Goal: Information Seeking & Learning: Learn about a topic

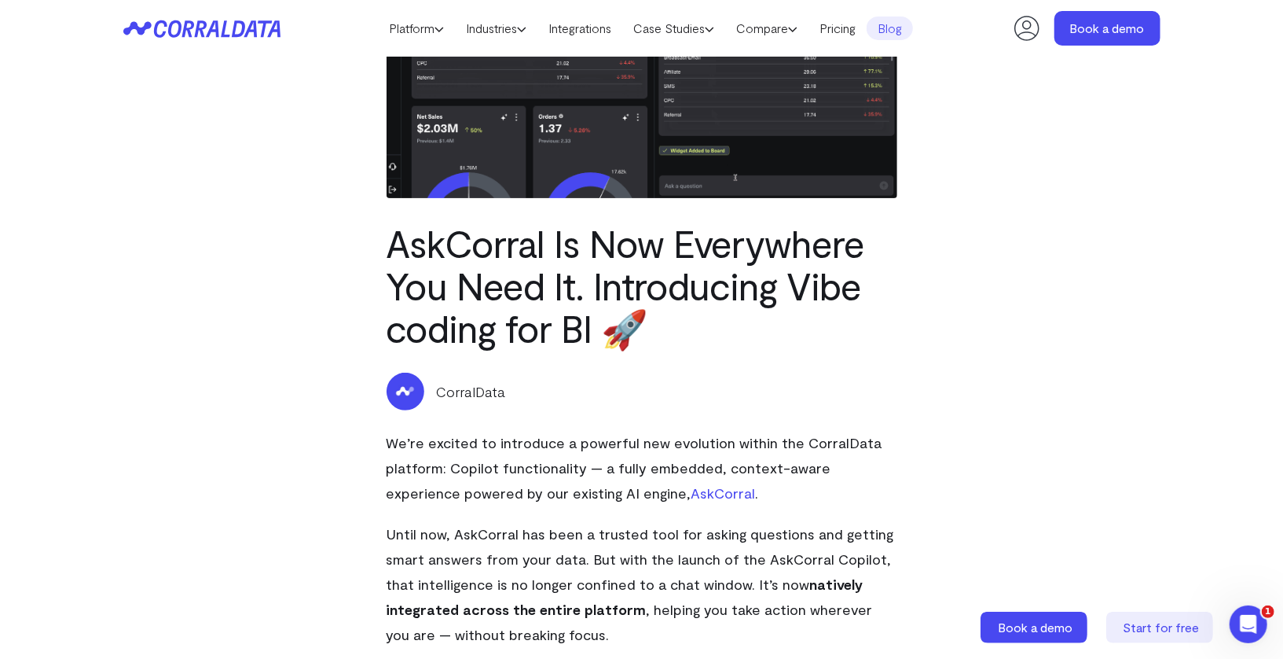
scroll to position [197, 0]
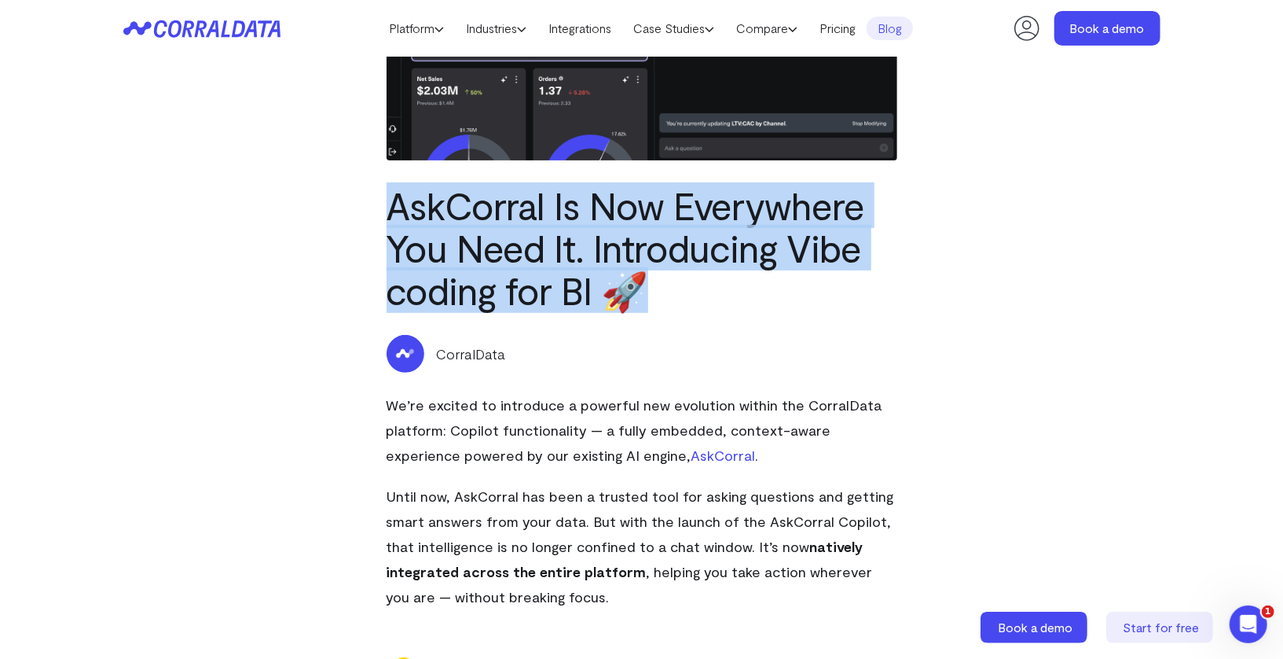
drag, startPoint x: 388, startPoint y: 200, endPoint x: 666, endPoint y: 278, distance: 288.9
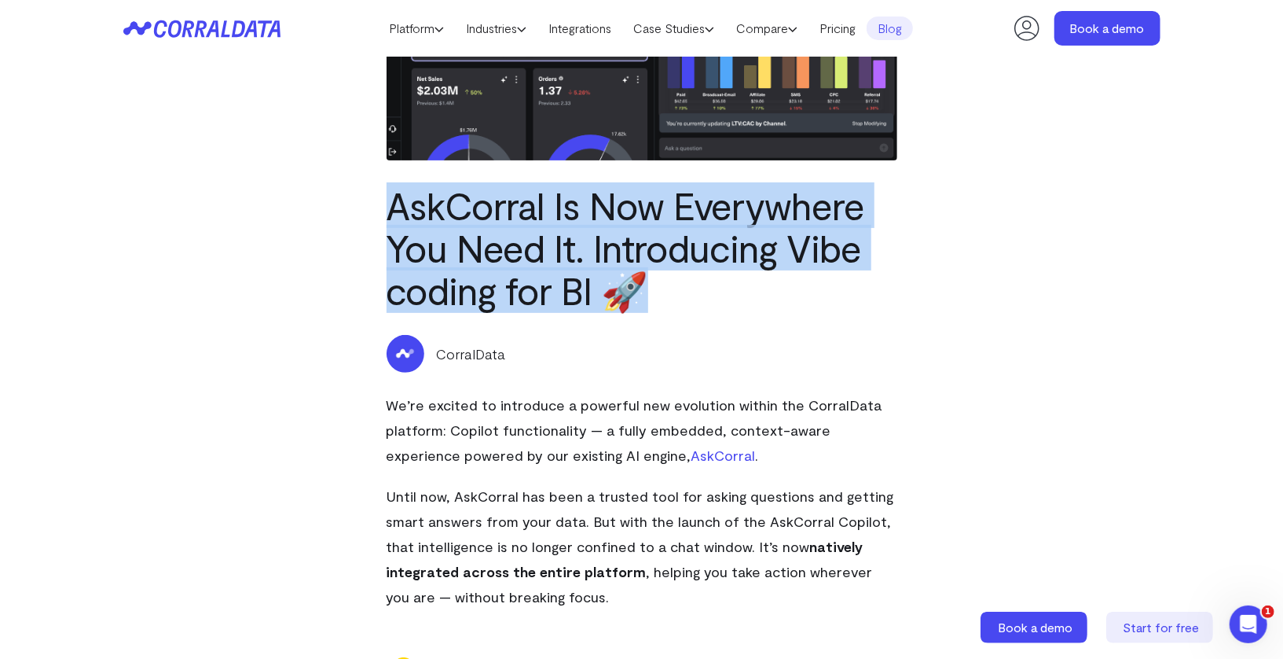
click at [666, 277] on h1 "AskCorral Is Now Everywhere You Need It. Introducing Vibe coding for BI 🚀" at bounding box center [642, 247] width 511 height 127
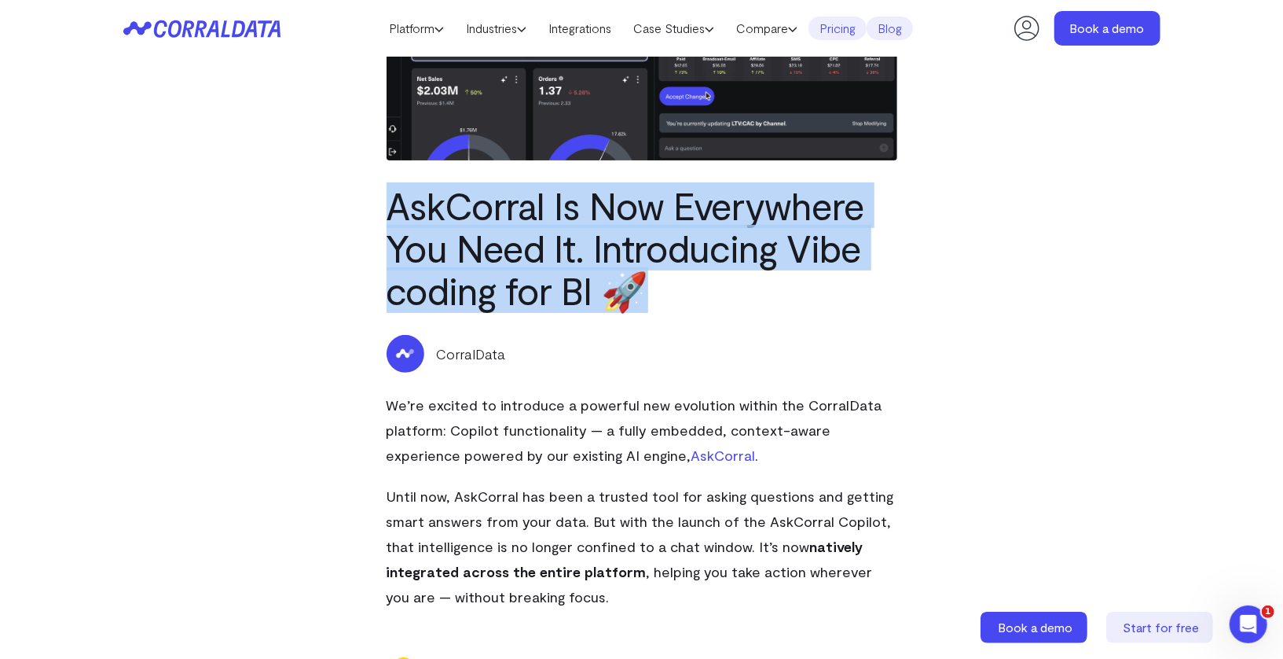
copy h1 "AskCorral Is Now Everywhere You Need It. Introducing Vibe coding for BI 🚀"
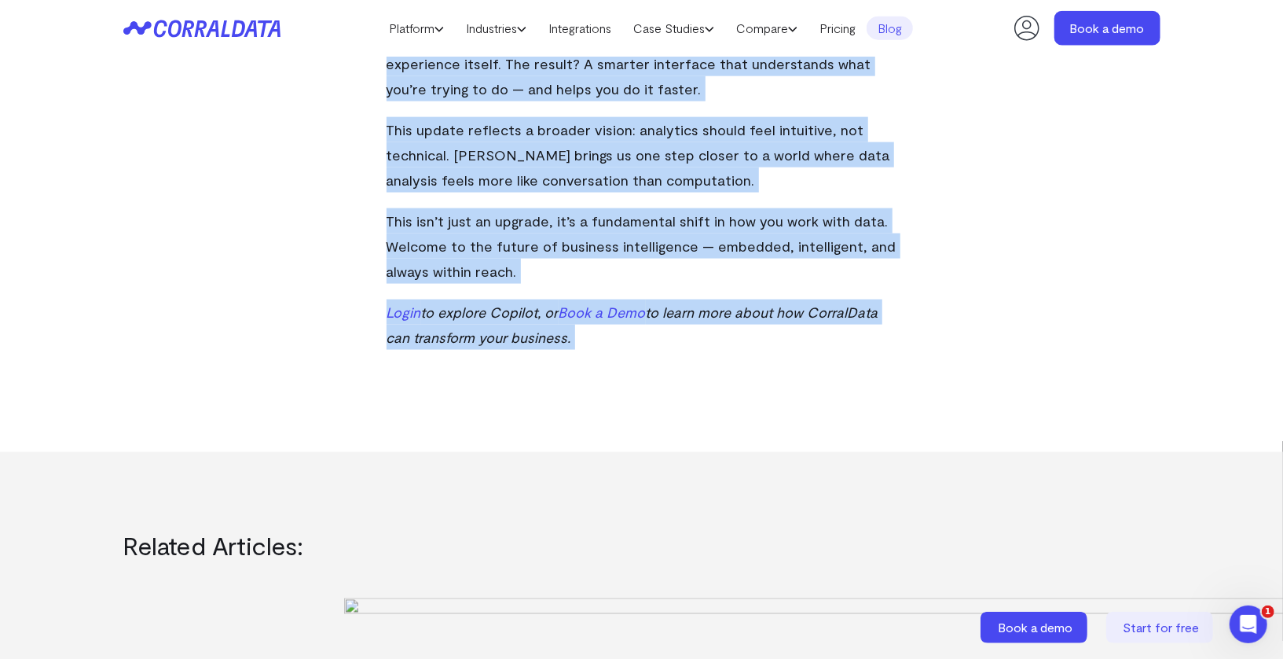
scroll to position [1361, 0]
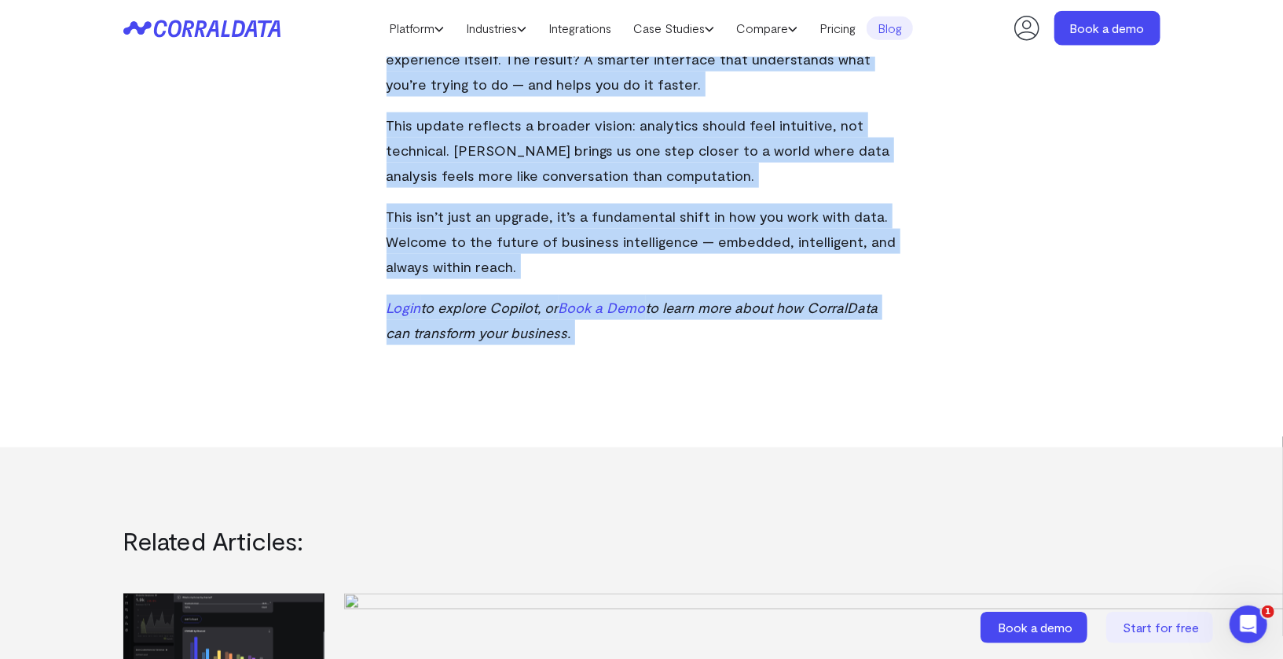
drag, startPoint x: 389, startPoint y: 263, endPoint x: 644, endPoint y: 424, distance: 300.9
click at [644, 424] on div "AskCorral Is Now Everywhere You Need It. Introducing Vibe coding for BI 🚀 Corra…" at bounding box center [641, 496] width 1283 height 3603
copy div "Lo’ip dolorsi am consectet a elitsedd eiu temporinc utlabo etd MagnaaLiqu enima…"
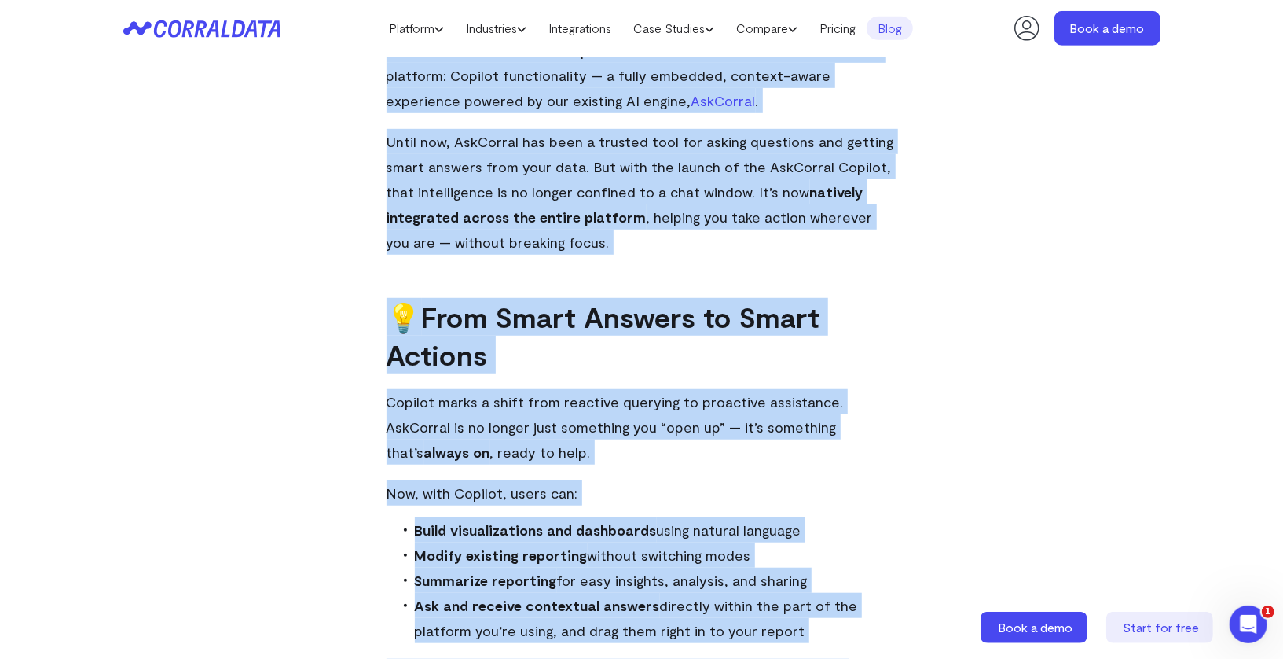
scroll to position [0, 0]
